Goal: Transaction & Acquisition: Book appointment/travel/reservation

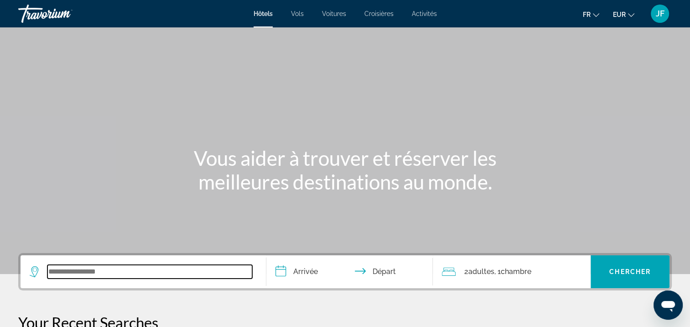
click at [74, 270] on input "Search widget" at bounding box center [149, 272] width 205 height 14
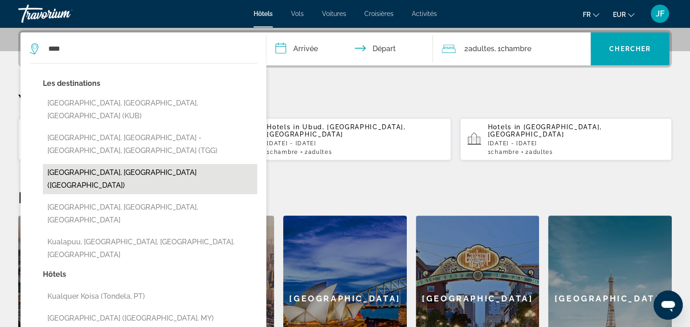
click at [138, 164] on button "[GEOGRAPHIC_DATA], [GEOGRAPHIC_DATA] ([GEOGRAPHIC_DATA])" at bounding box center [150, 179] width 214 height 30
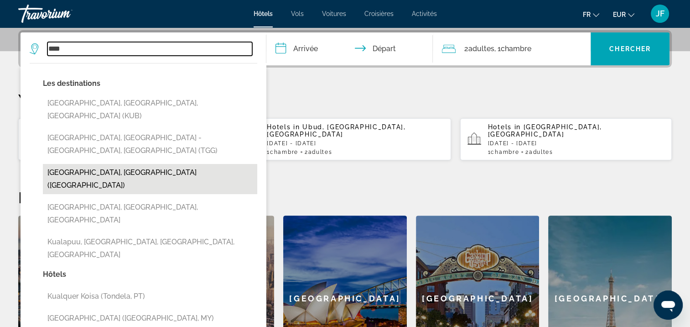
type input "**********"
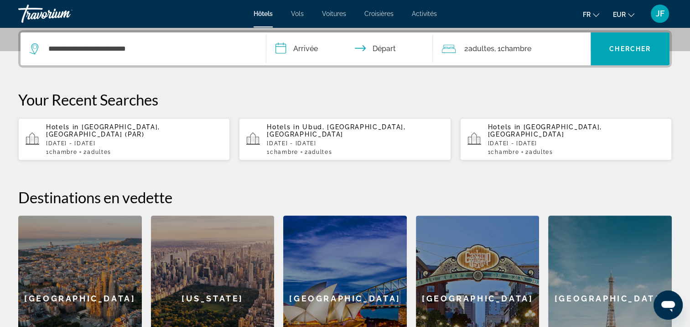
click at [278, 45] on input "**********" at bounding box center [351, 50] width 171 height 36
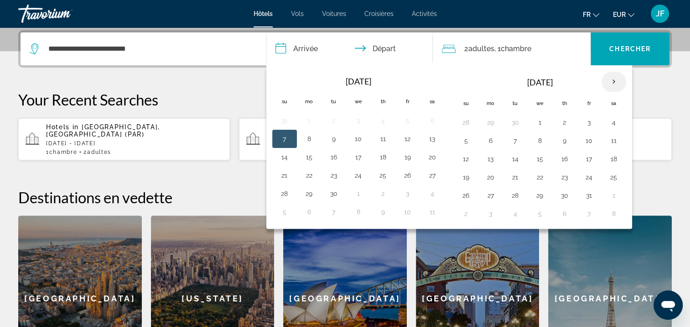
click at [609, 79] on th "Next month" at bounding box center [614, 82] width 25 height 20
click at [467, 197] on button "22" at bounding box center [466, 195] width 15 height 13
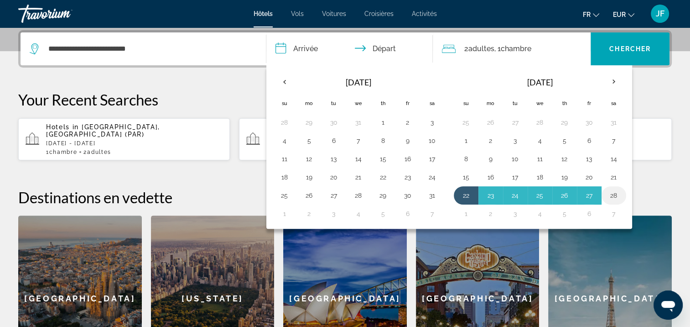
click at [615, 195] on button "28" at bounding box center [614, 195] width 15 height 13
type input "**********"
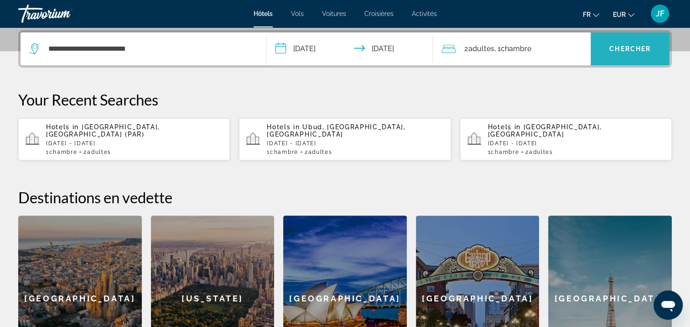
click at [647, 55] on span "Search widget" at bounding box center [630, 49] width 79 height 22
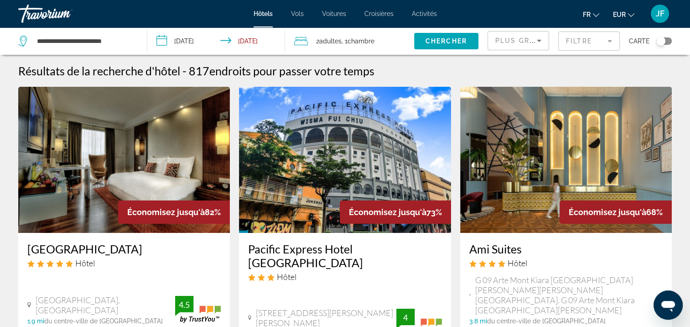
click at [101, 166] on img "Main content" at bounding box center [124, 160] width 212 height 146
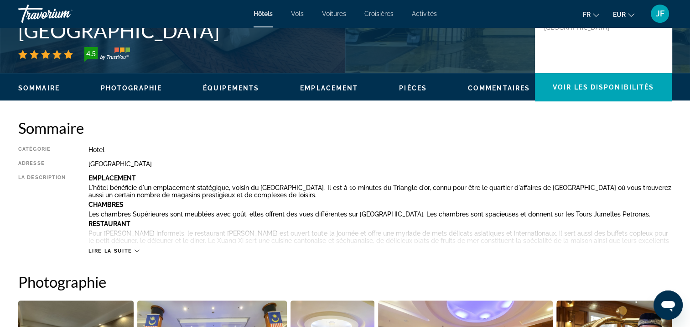
scroll to position [411, 0]
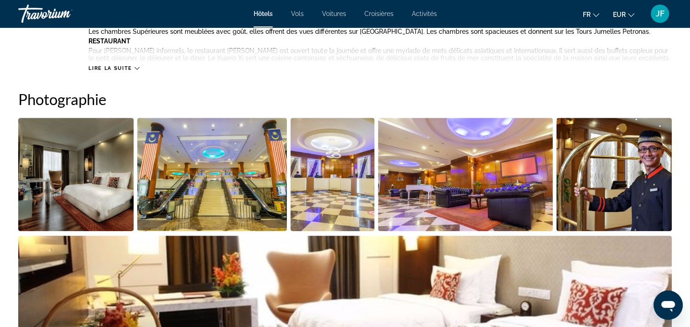
click at [78, 190] on img "Open full-screen image slider" at bounding box center [75, 174] width 115 height 113
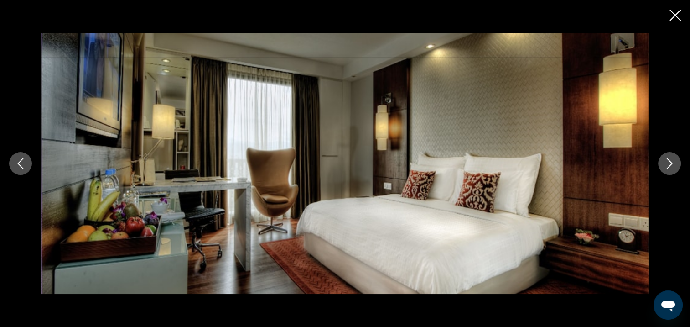
click at [674, 162] on icon "Next image" at bounding box center [669, 163] width 11 height 11
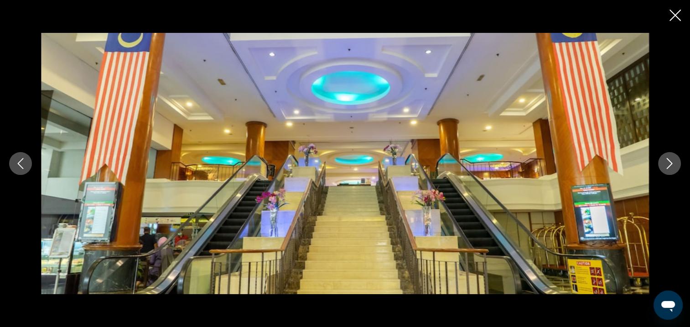
click at [674, 162] on icon "Next image" at bounding box center [669, 163] width 11 height 11
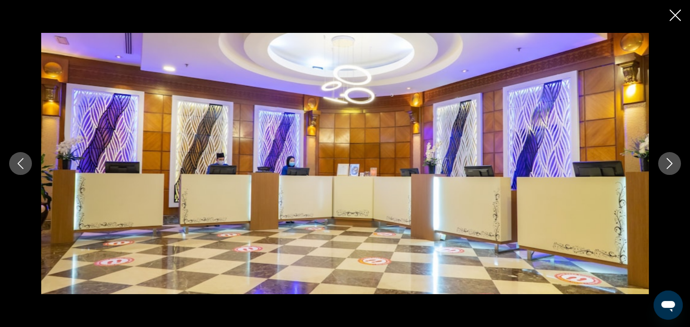
click at [674, 162] on icon "Next image" at bounding box center [669, 163] width 11 height 11
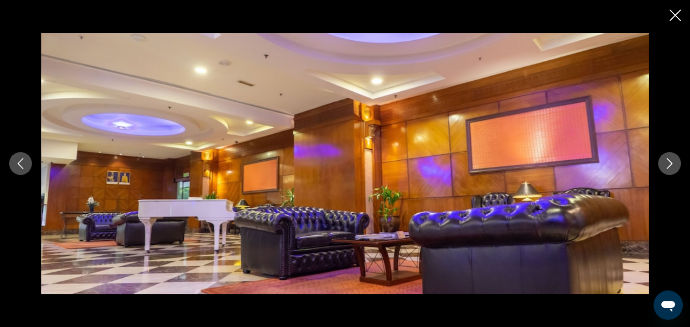
click at [674, 162] on icon "Next image" at bounding box center [669, 163] width 11 height 11
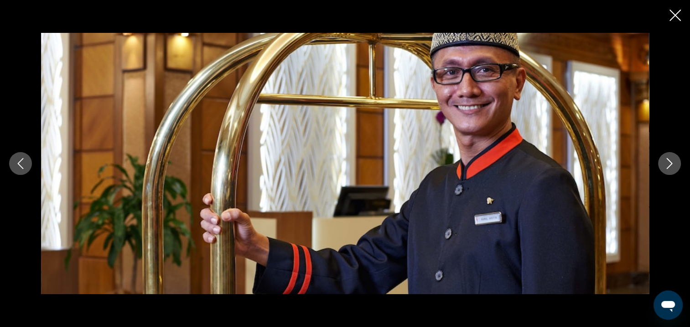
click at [674, 162] on icon "Next image" at bounding box center [669, 163] width 11 height 11
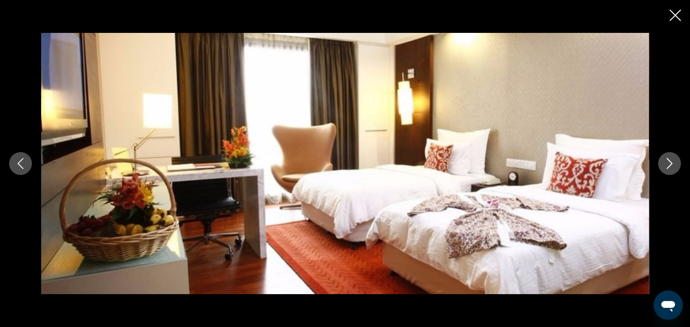
click at [674, 162] on icon "Next image" at bounding box center [669, 163] width 11 height 11
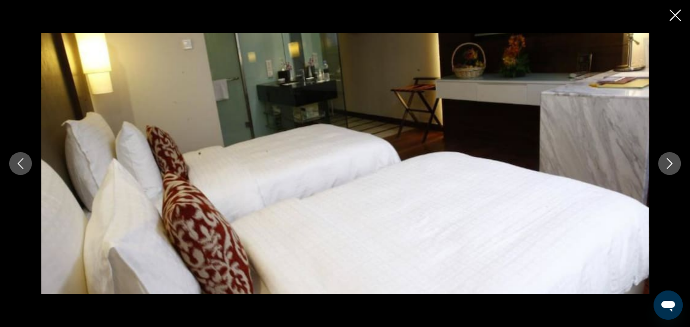
click at [675, 161] on icon "Next image" at bounding box center [669, 163] width 11 height 11
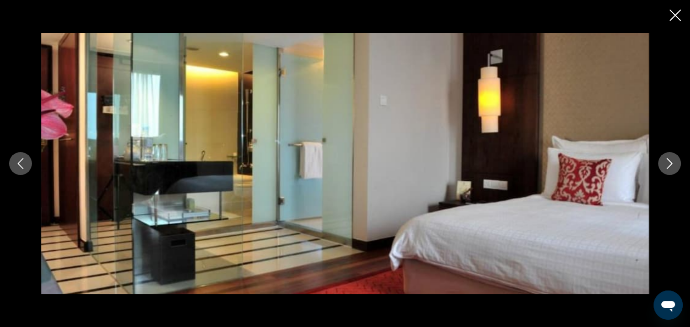
click at [675, 161] on button "Next image" at bounding box center [669, 163] width 23 height 23
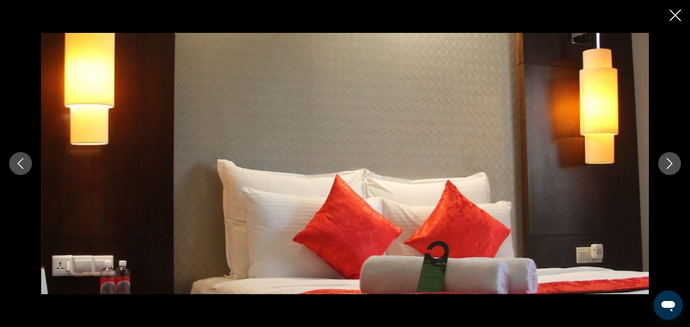
click at [675, 161] on button "Next image" at bounding box center [669, 163] width 23 height 23
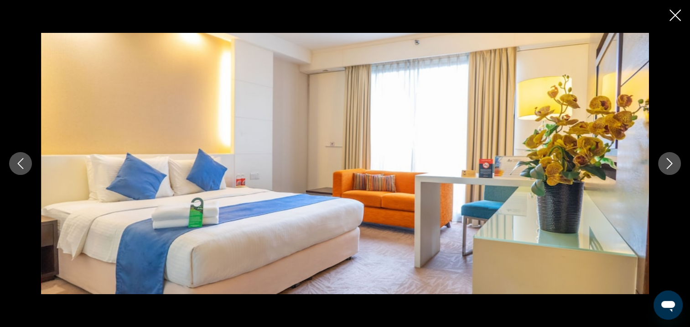
click at [675, 161] on button "Next image" at bounding box center [669, 163] width 23 height 23
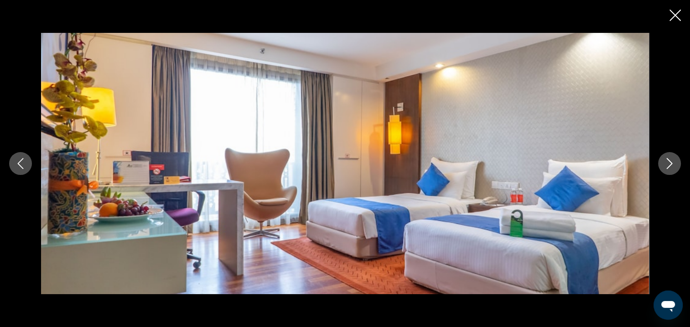
click at [675, 161] on button "Next image" at bounding box center [669, 163] width 23 height 23
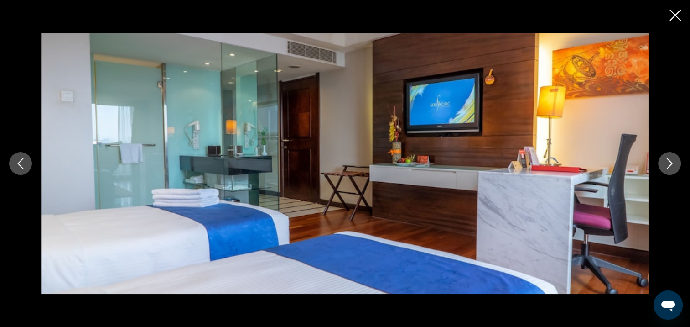
click at [675, 161] on button "Next image" at bounding box center [669, 163] width 23 height 23
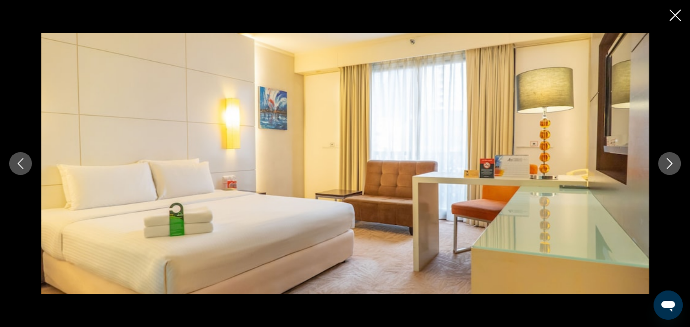
click at [675, 161] on button "Next image" at bounding box center [669, 163] width 23 height 23
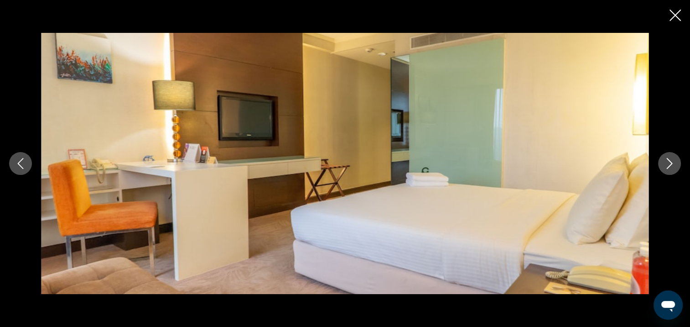
click at [675, 161] on button "Next image" at bounding box center [669, 163] width 23 height 23
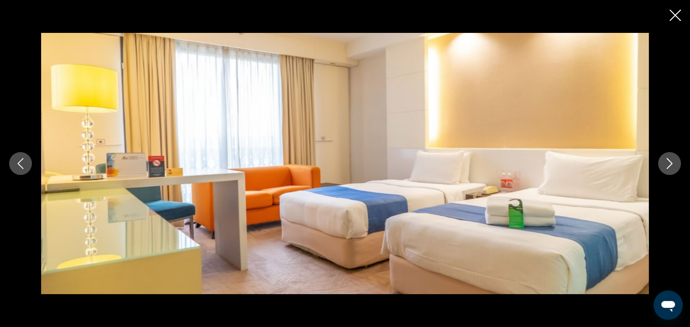
click at [675, 161] on button "Next image" at bounding box center [669, 163] width 23 height 23
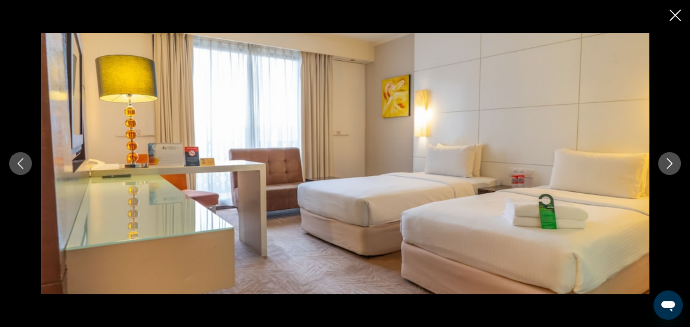
click at [675, 161] on button "Next image" at bounding box center [669, 163] width 23 height 23
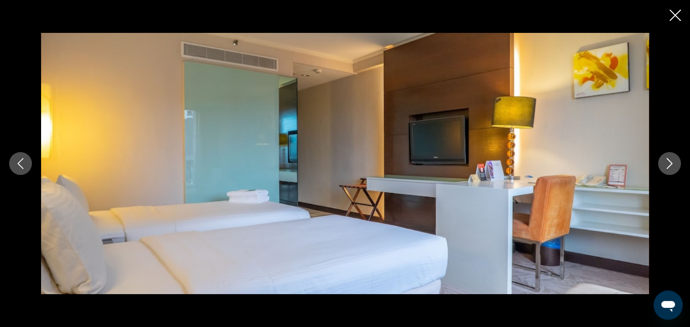
click at [675, 161] on button "Next image" at bounding box center [669, 163] width 23 height 23
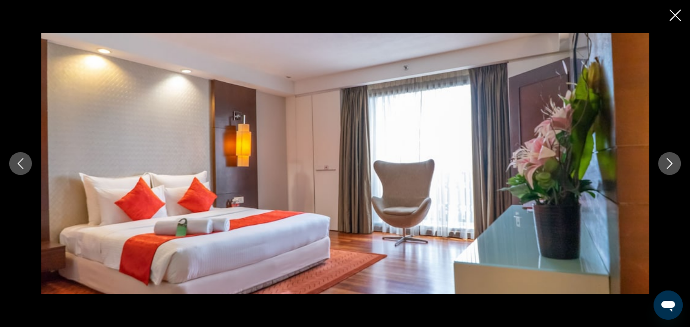
click at [675, 161] on button "Next image" at bounding box center [669, 163] width 23 height 23
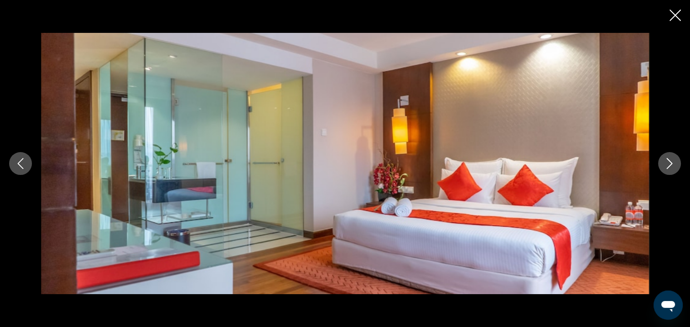
click at [675, 161] on button "Next image" at bounding box center [669, 163] width 23 height 23
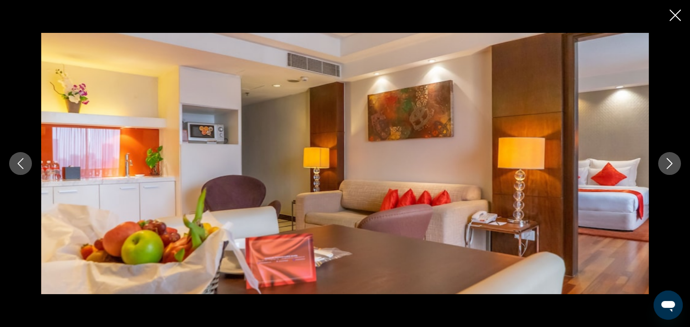
click at [675, 16] on icon "Close slideshow" at bounding box center [675, 15] width 11 height 11
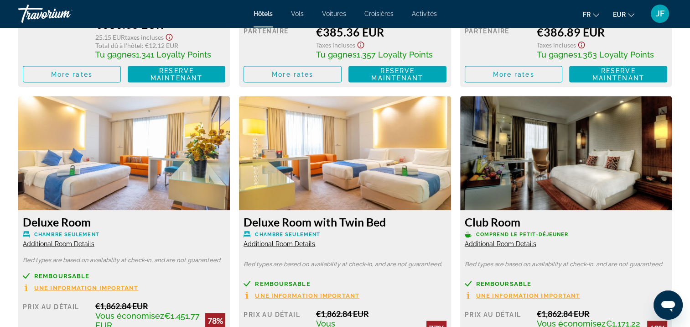
scroll to position [1872, 0]
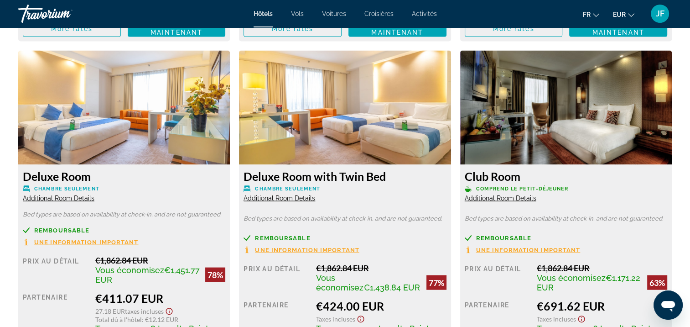
click at [435, 142] on img "Main content" at bounding box center [345, 108] width 212 height 114
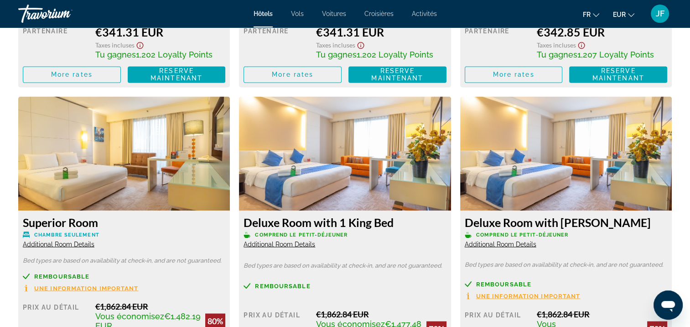
scroll to position [1233, 0]
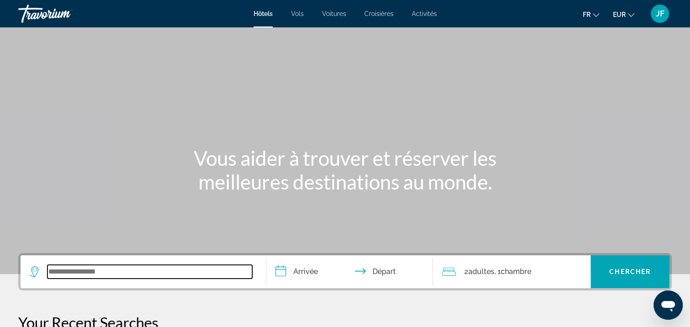
click at [163, 272] on input "Search widget" at bounding box center [149, 272] width 205 height 14
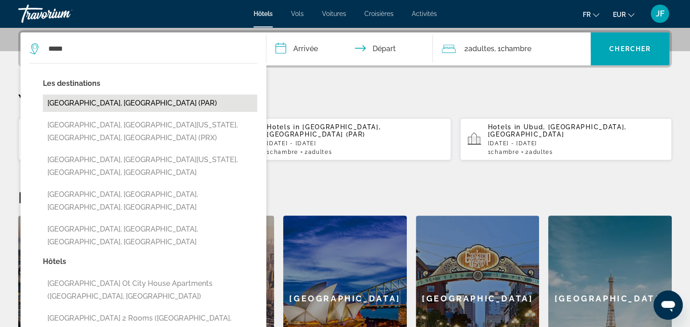
click at [120, 109] on button "[GEOGRAPHIC_DATA], [GEOGRAPHIC_DATA] (PAR)" at bounding box center [150, 102] width 214 height 17
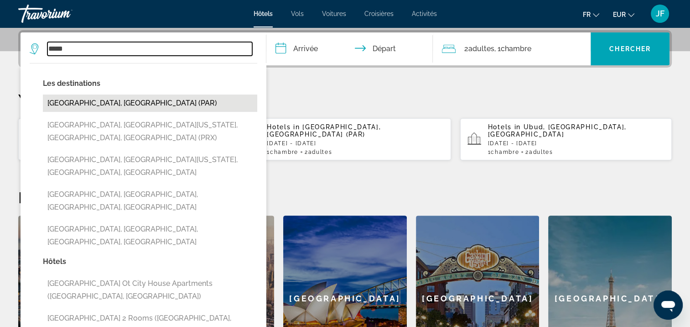
type input "**********"
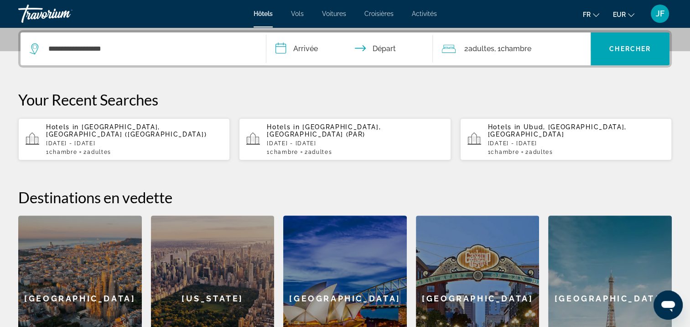
click at [280, 47] on input "**********" at bounding box center [351, 50] width 171 height 36
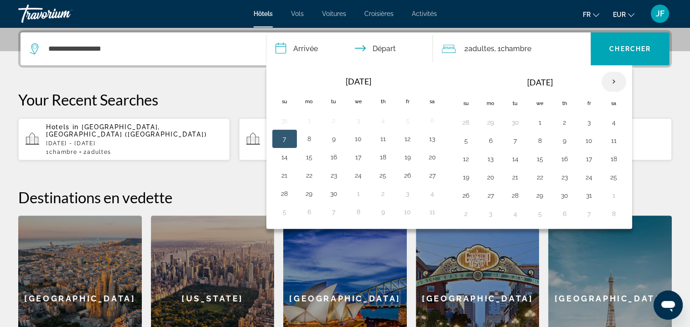
click at [613, 81] on th "Next month" at bounding box center [614, 82] width 25 height 20
click at [567, 196] on button "27" at bounding box center [564, 195] width 15 height 13
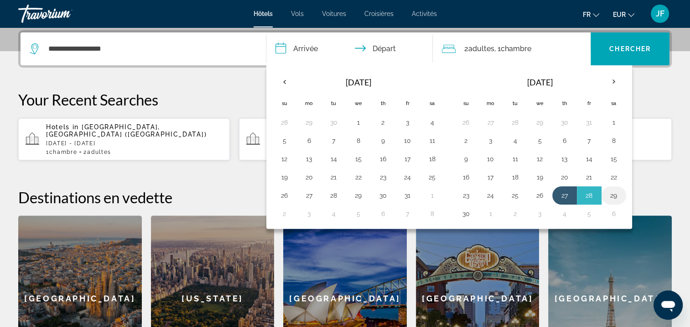
click at [610, 193] on button "29" at bounding box center [614, 195] width 15 height 13
type input "**********"
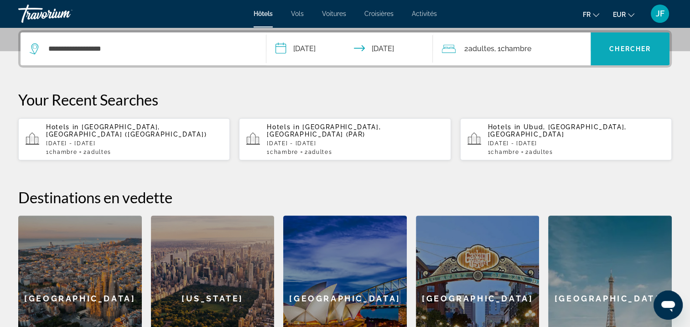
click at [628, 52] on span "Search widget" at bounding box center [630, 49] width 79 height 22
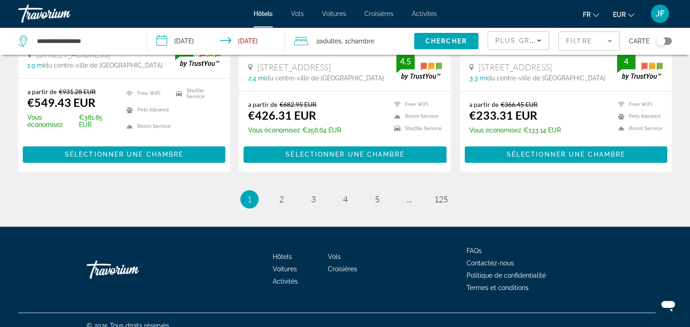
scroll to position [1289, 0]
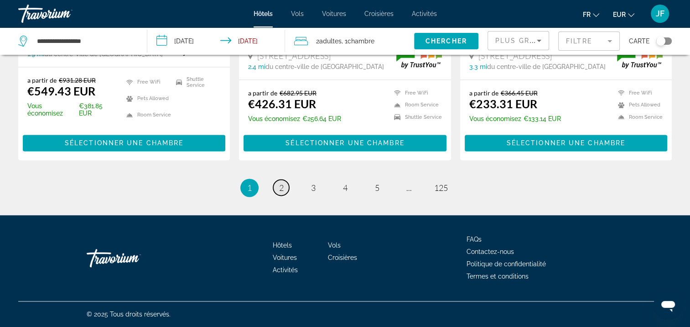
click at [279, 184] on span "2" at bounding box center [281, 187] width 5 height 10
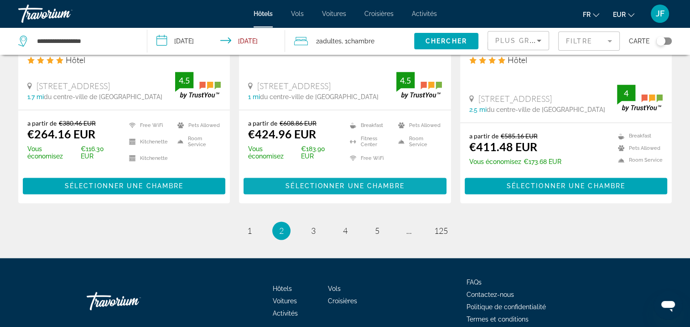
scroll to position [1248, 0]
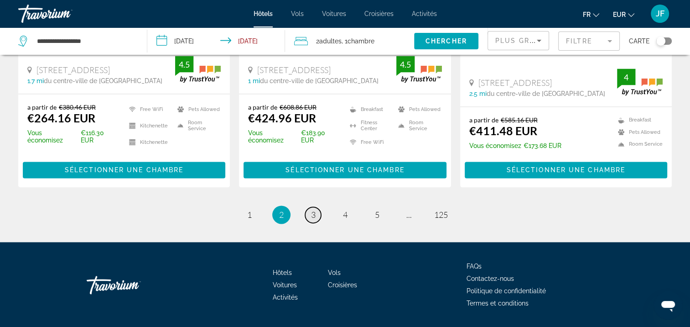
click at [317, 207] on link "page 3" at bounding box center [313, 215] width 16 height 16
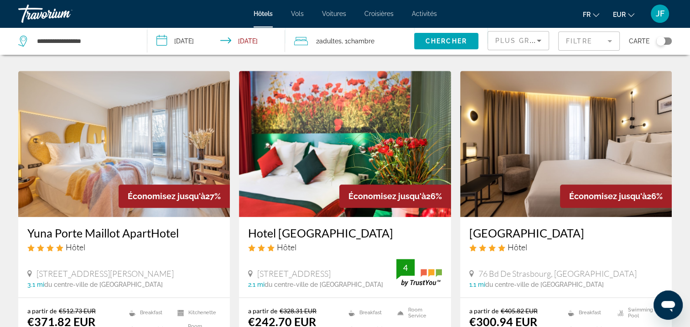
scroll to position [1229, 0]
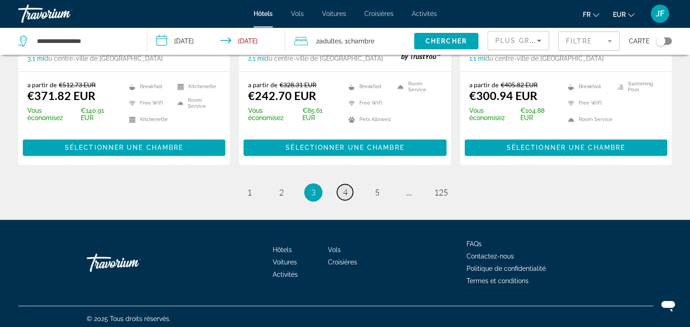
click at [343, 192] on span "4" at bounding box center [345, 192] width 5 height 10
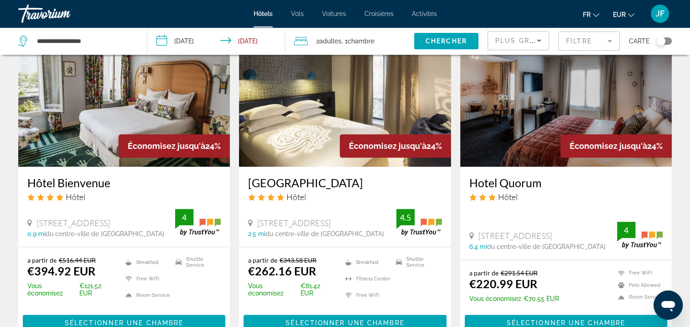
scroll to position [1274, 0]
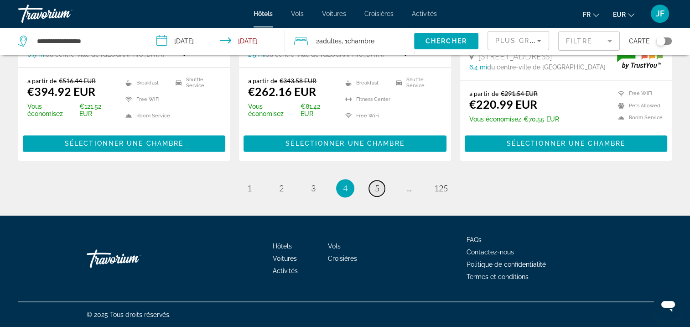
click at [376, 186] on span "5" at bounding box center [377, 188] width 5 height 10
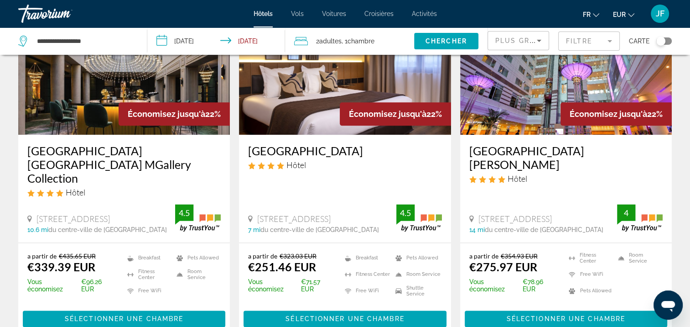
scroll to position [1276, 0]
